Goal: Understand process/instructions: Learn how to perform a task or action

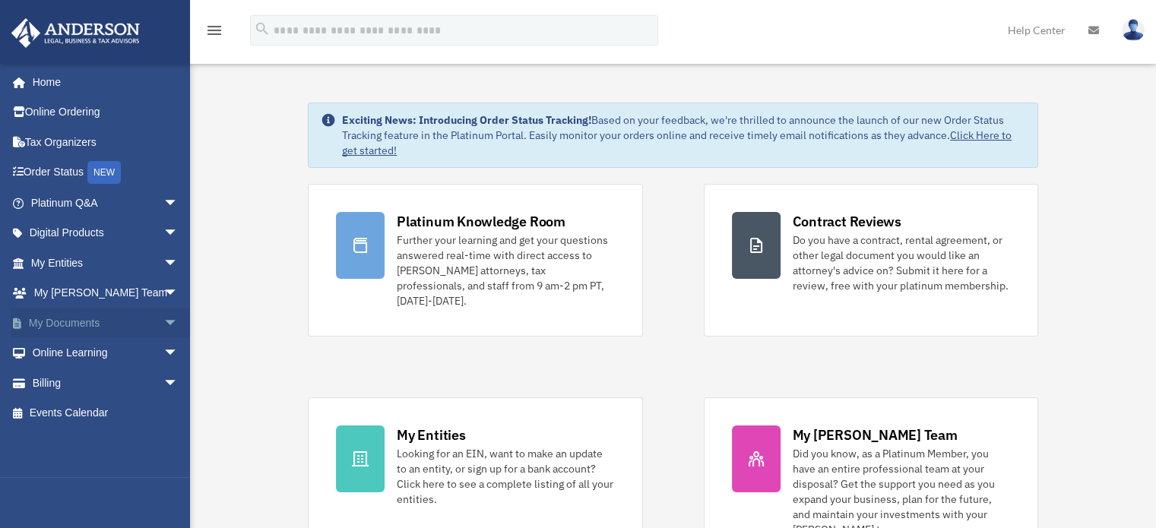
click at [78, 325] on link "My Documents arrow_drop_down" at bounding box center [106, 323] width 191 height 30
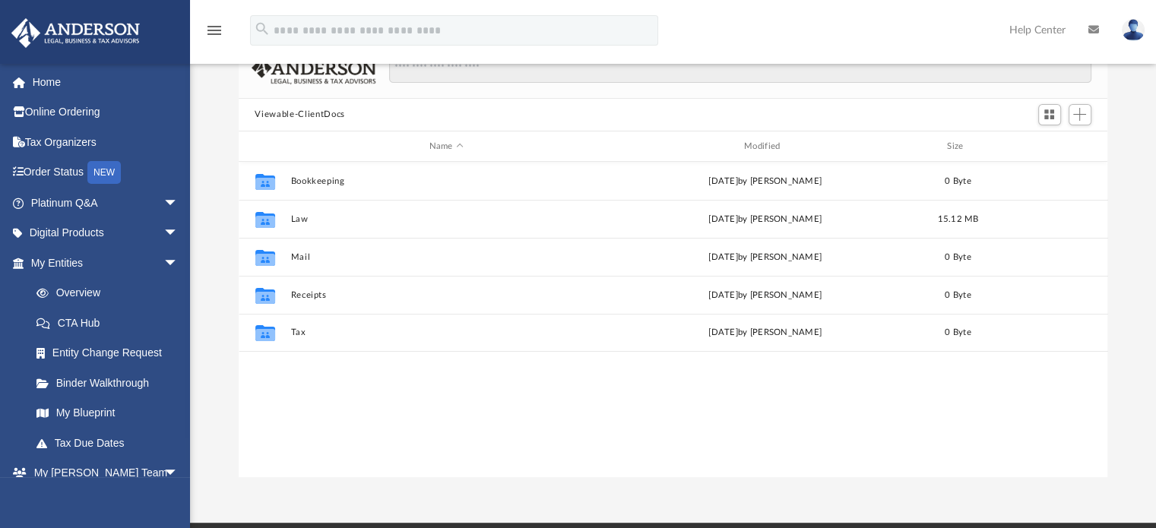
scroll to position [103, 0]
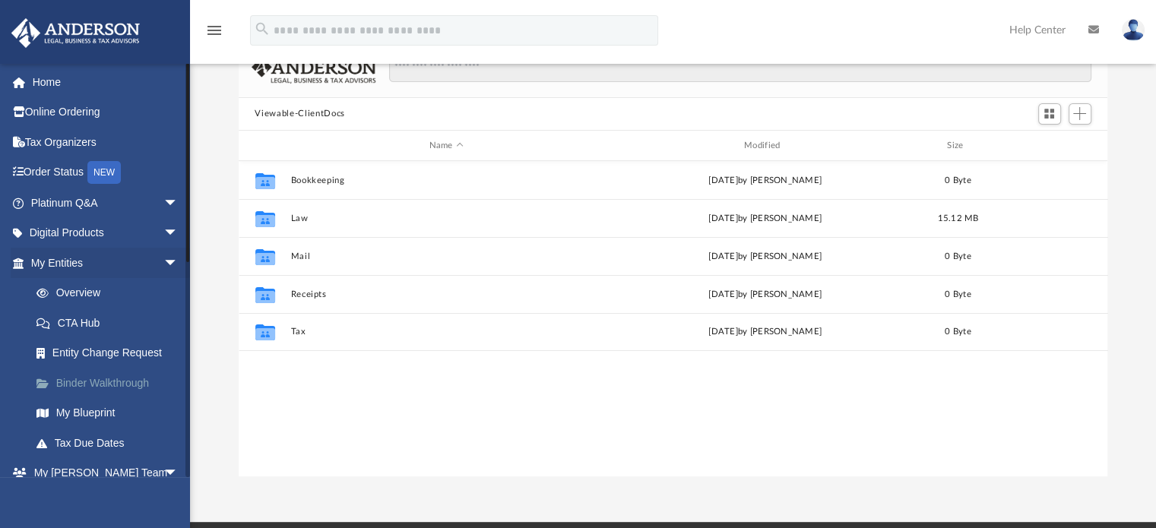
click at [95, 392] on link "Binder Walkthrough" at bounding box center [111, 383] width 180 height 30
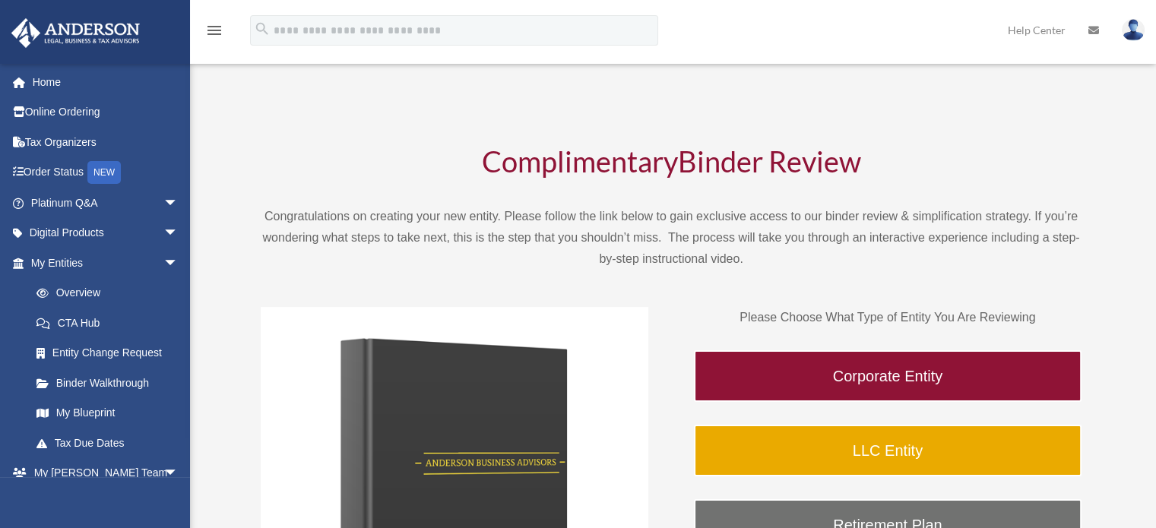
click at [672, 204] on div "Complimentary Binder Review Congratulations on creating your new entity. Please…" at bounding box center [671, 208] width 821 height 123
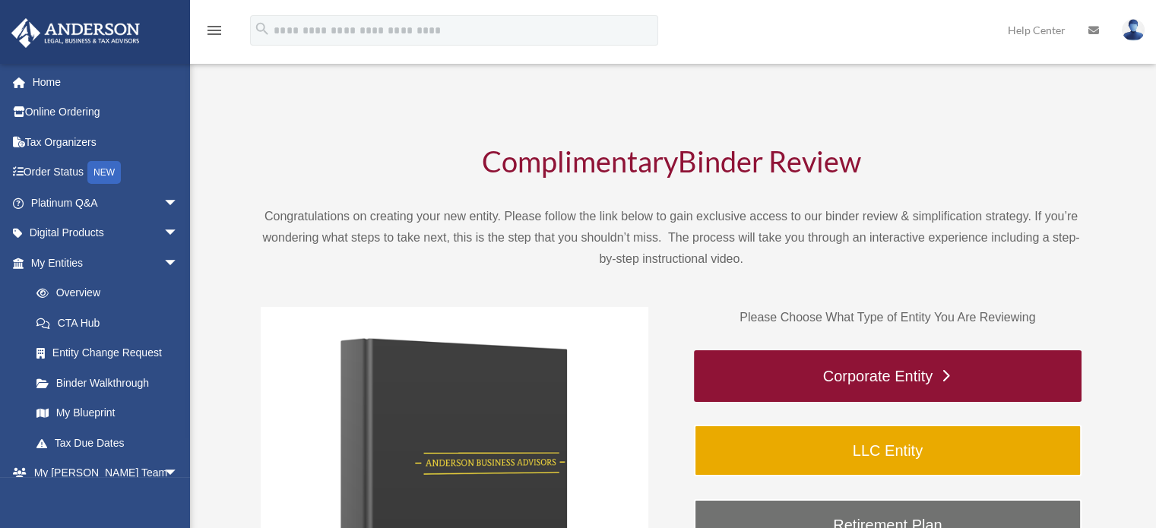
click at [893, 382] on link "Corporate Entity" at bounding box center [888, 376] width 388 height 52
click at [939, 386] on link "Corporate Entity" at bounding box center [888, 376] width 388 height 52
click at [935, 372] on link "Corporate Entity" at bounding box center [888, 376] width 388 height 52
click at [869, 380] on link "Corporate Entity" at bounding box center [888, 376] width 388 height 52
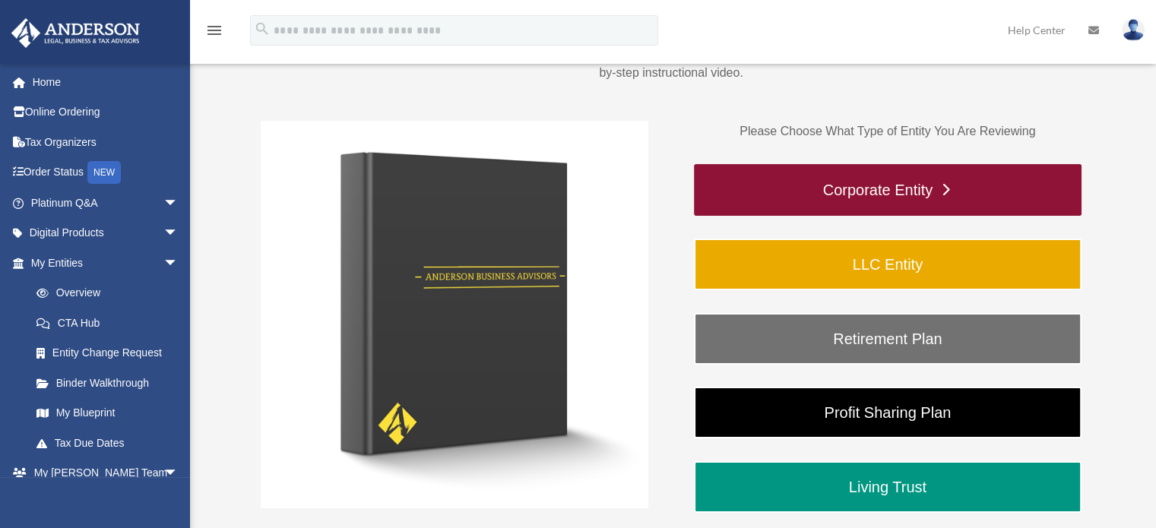
scroll to position [192, 0]
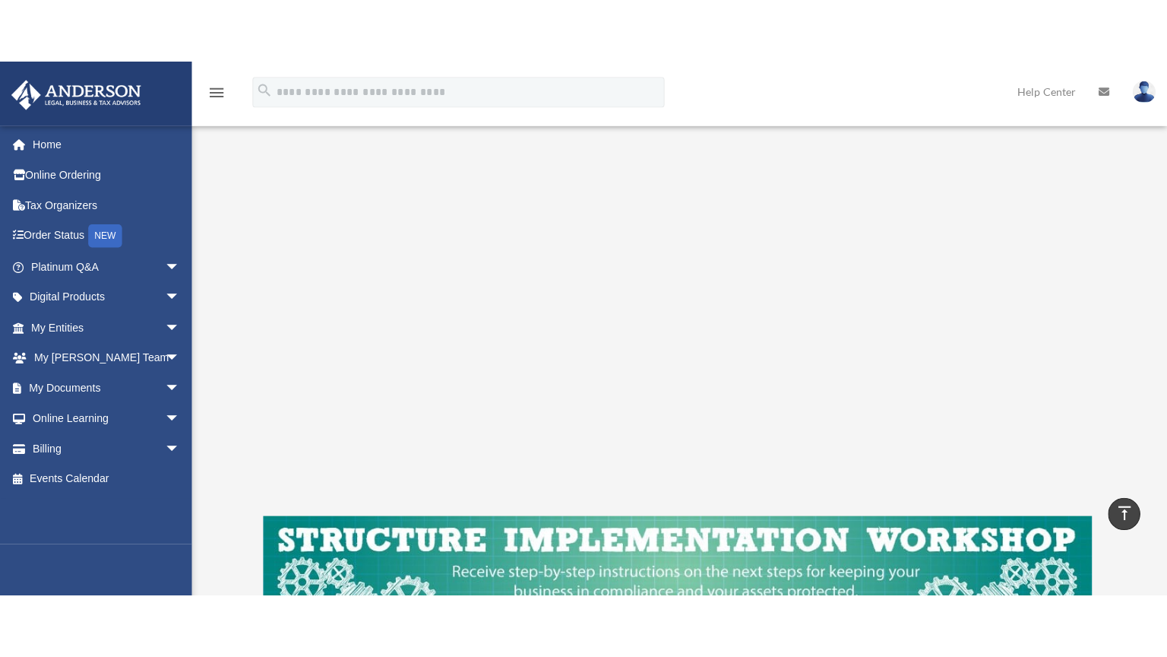
scroll to position [282, 0]
